Goal: Task Accomplishment & Management: Use online tool/utility

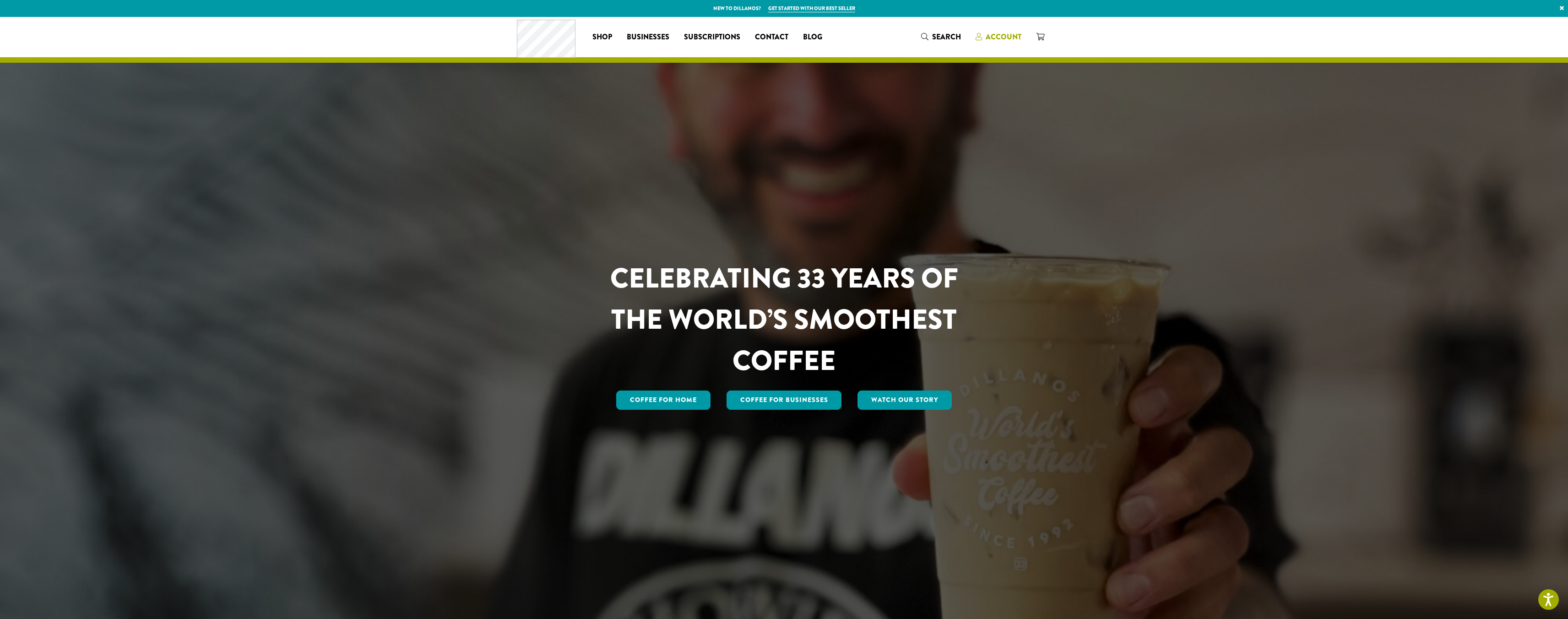
click at [1021, 28] on div "Coffee All Coffees Best Sellers Blends Single Origins Dillanos Limited Organic …" at bounding box center [784, 37] width 535 height 38
click at [1014, 33] on span "Account" at bounding box center [1003, 37] width 35 height 10
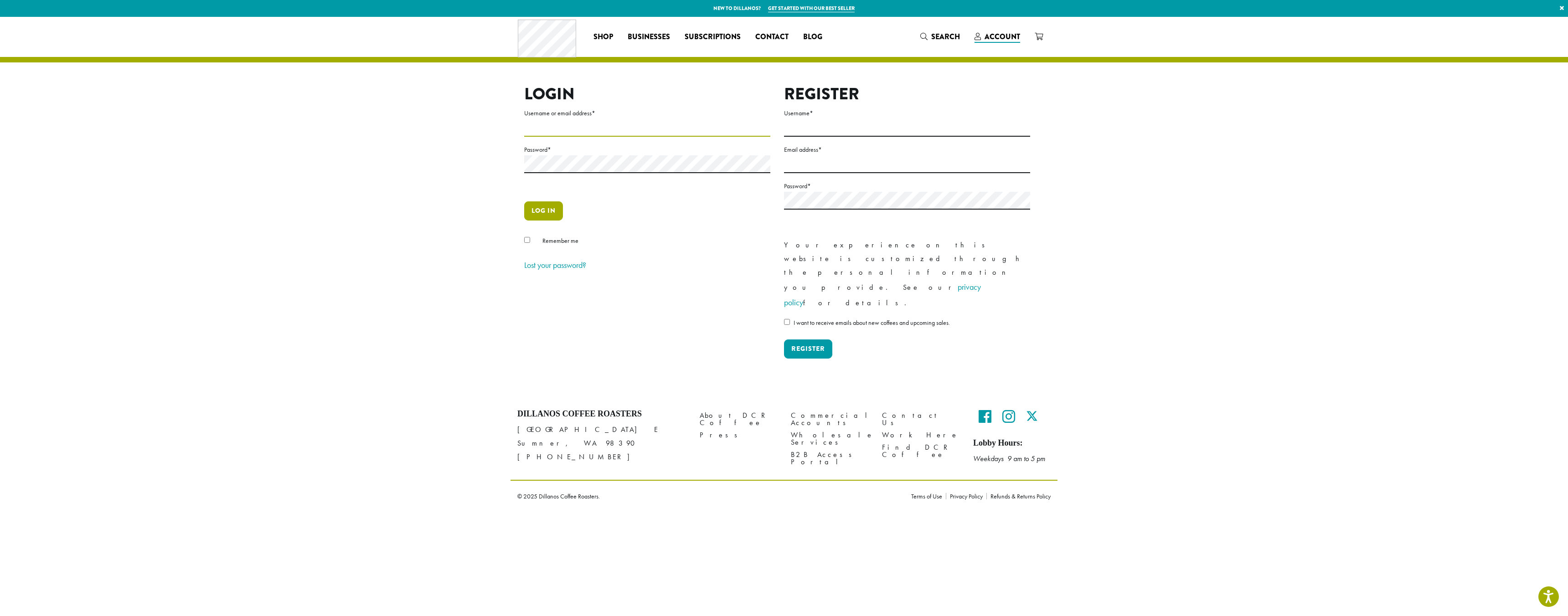
type input "**********"
click at [545, 212] on button "Log in" at bounding box center [544, 211] width 39 height 19
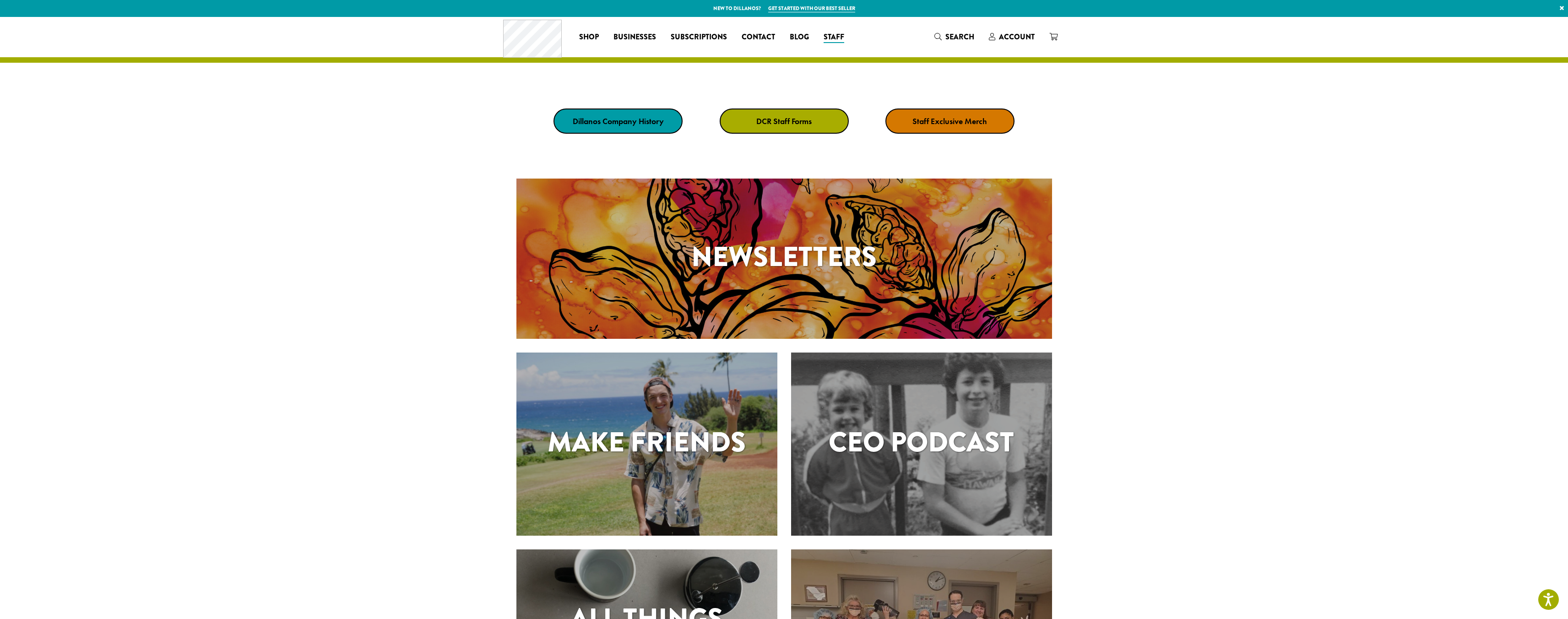
click at [757, 120] on strong "DCR Staff Forms" at bounding box center [784, 120] width 56 height 10
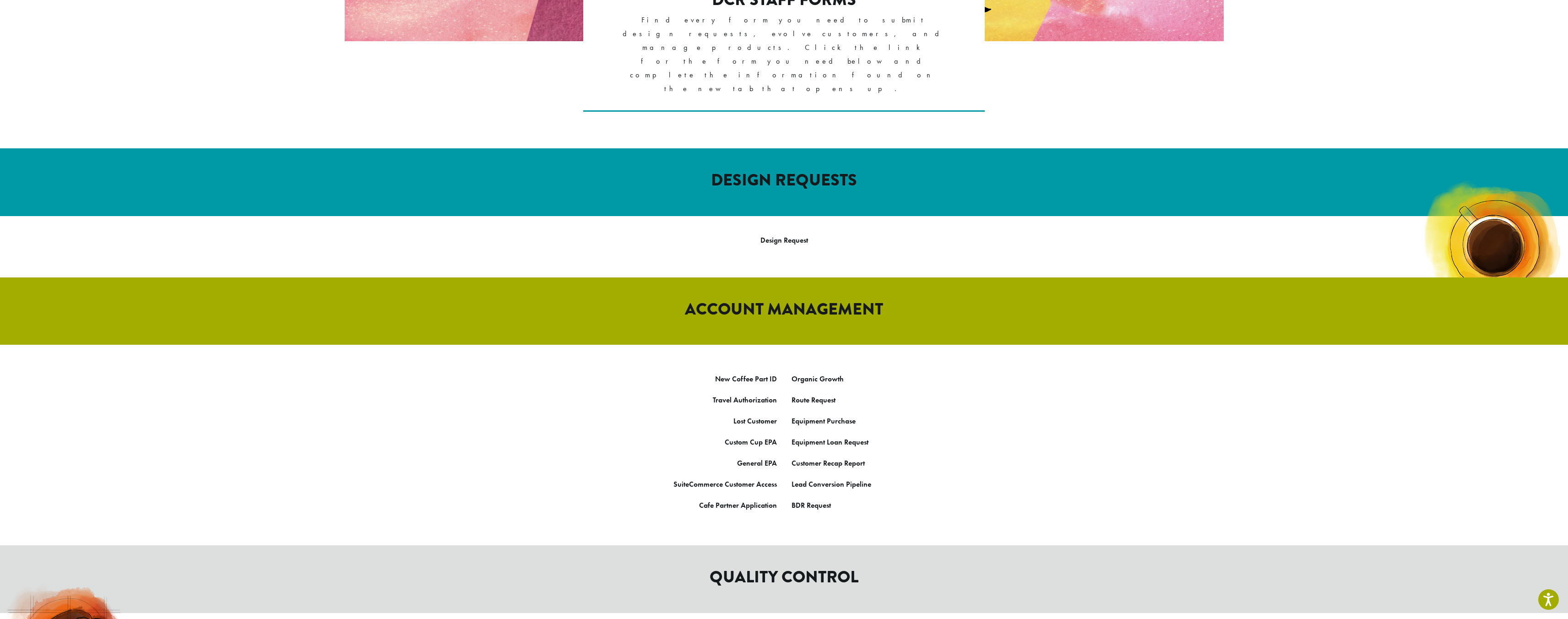
scroll to position [241, 0]
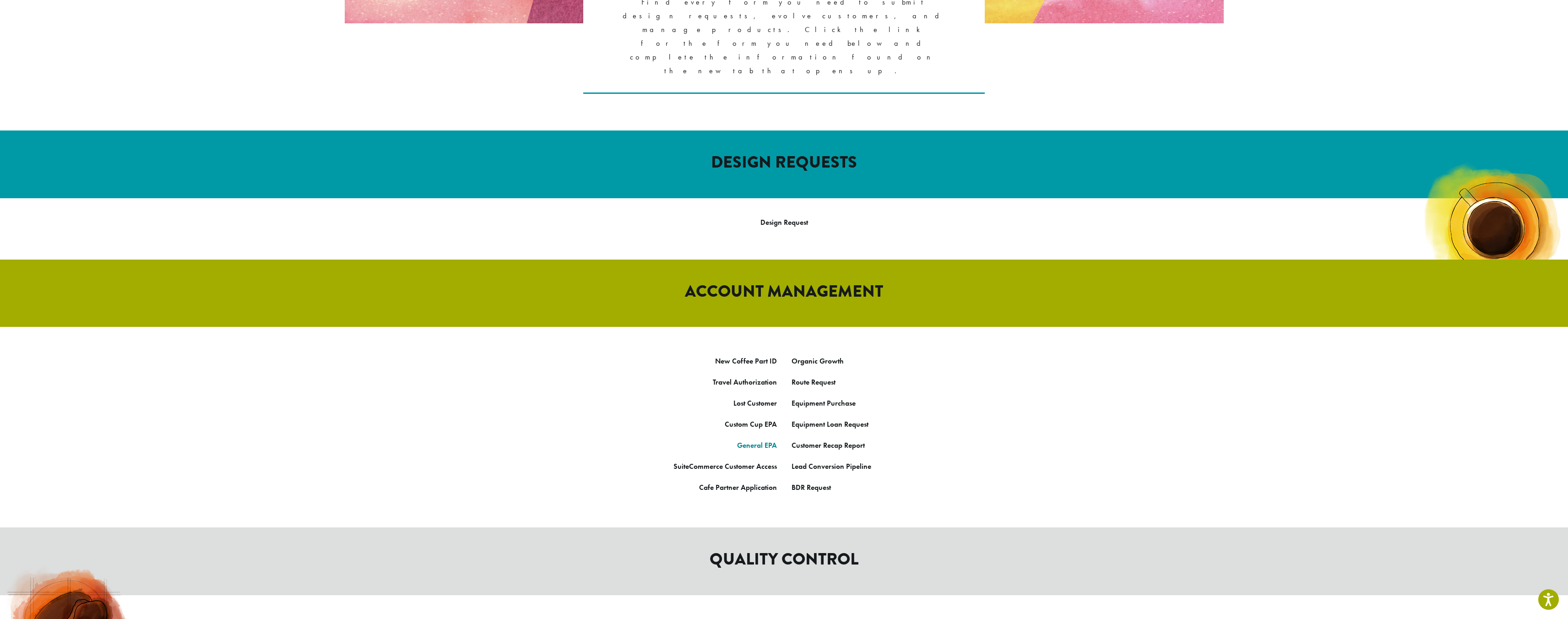
click at [759, 440] on link "General EPA" at bounding box center [757, 445] width 40 height 10
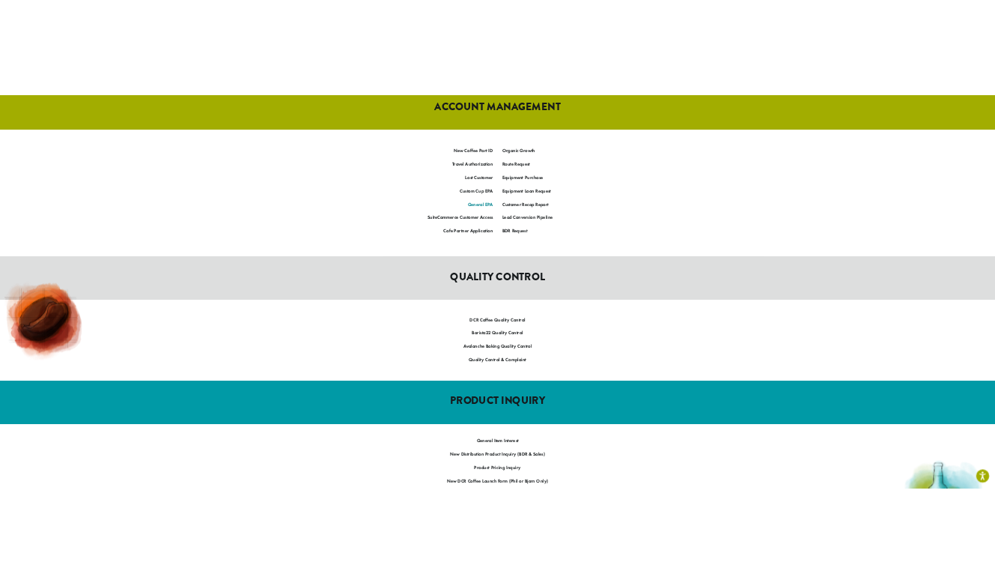
scroll to position [886, 0]
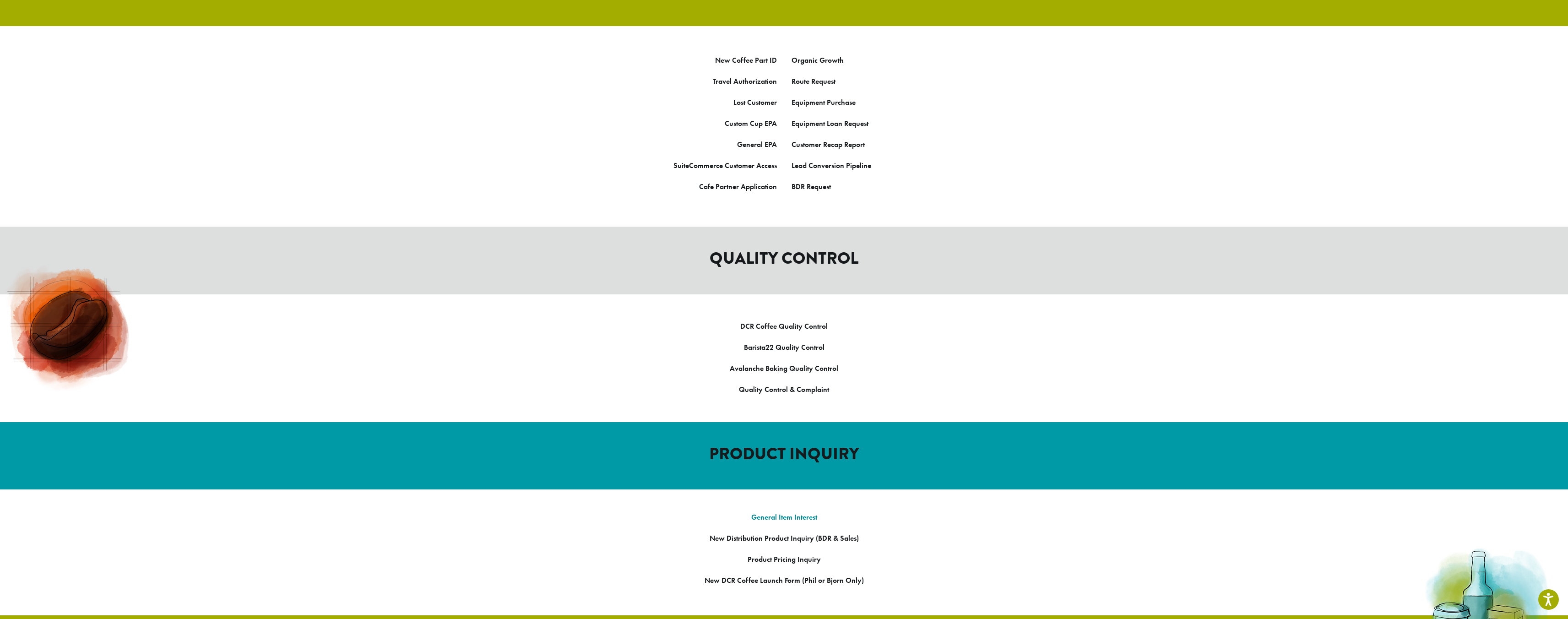
click at [775, 513] on strong "General Item Interest" at bounding box center [784, 517] width 66 height 10
